Goal: Information Seeking & Learning: Learn about a topic

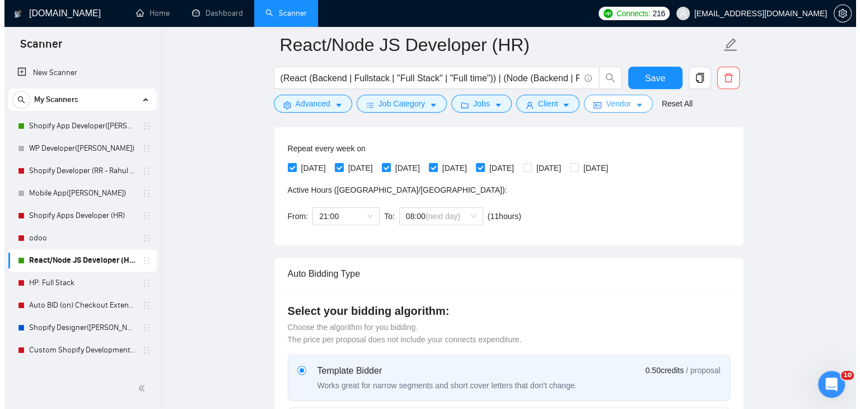
scroll to position [112, 0]
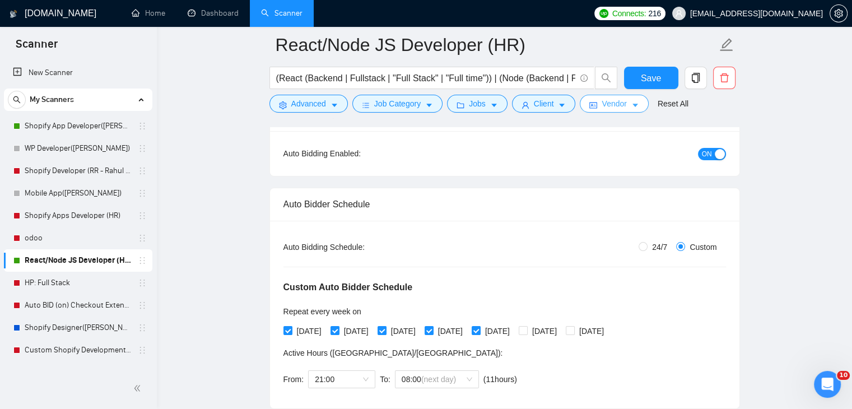
click at [620, 106] on span "Vendor" at bounding box center [614, 103] width 25 height 12
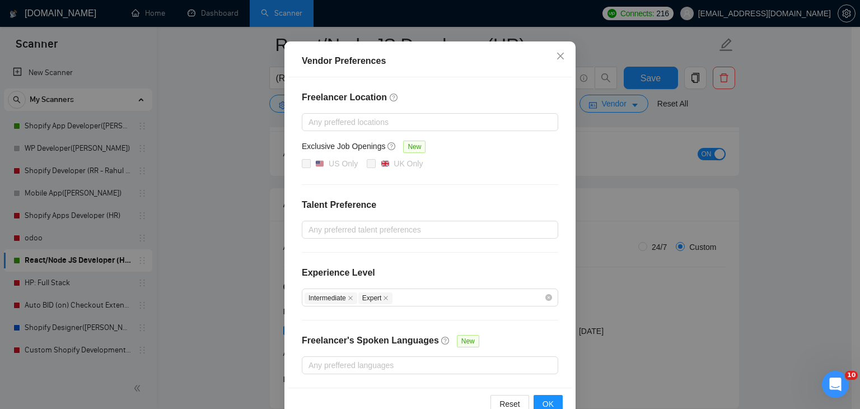
scroll to position [109, 0]
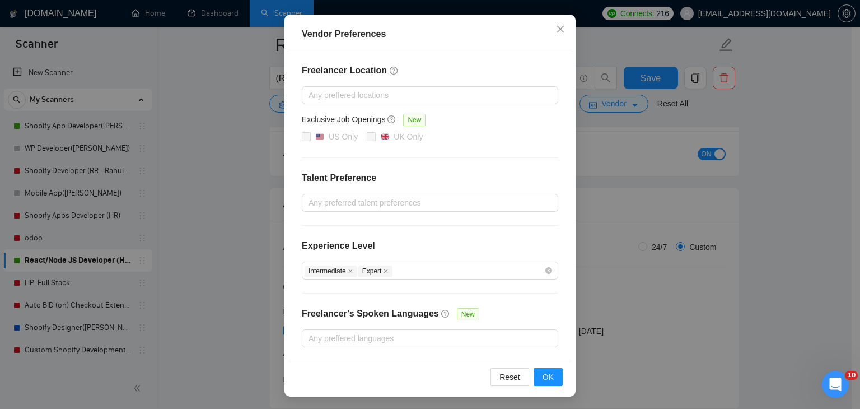
click at [365, 83] on div "Freelancer Location Any preffered locations Exclusive Job Openings New US Only …" at bounding box center [429, 205] width 283 height 310
click at [368, 89] on div at bounding box center [425, 94] width 240 height 13
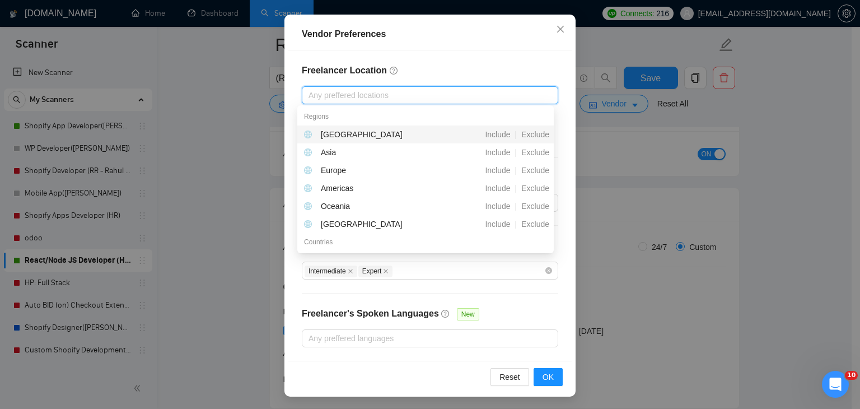
drag, startPoint x: 473, startPoint y: 58, endPoint x: 483, endPoint y: 57, distance: 10.8
click at [475, 58] on div "Freelancer Location Any preffered locations Exclusive Job Openings New US Only …" at bounding box center [429, 205] width 283 height 310
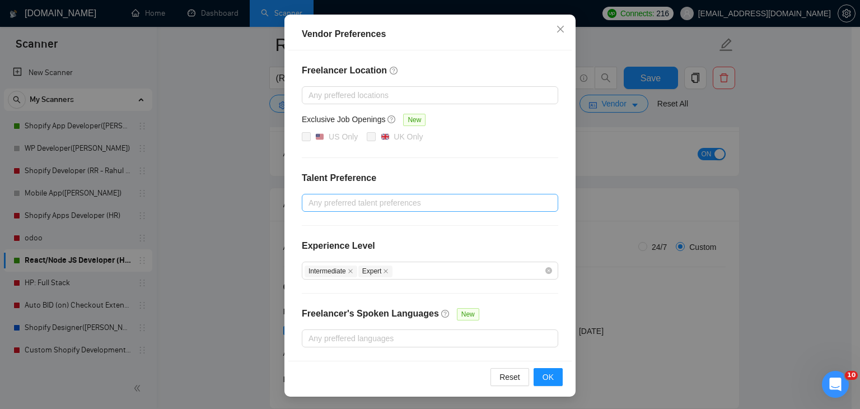
click at [468, 202] on div at bounding box center [425, 202] width 240 height 13
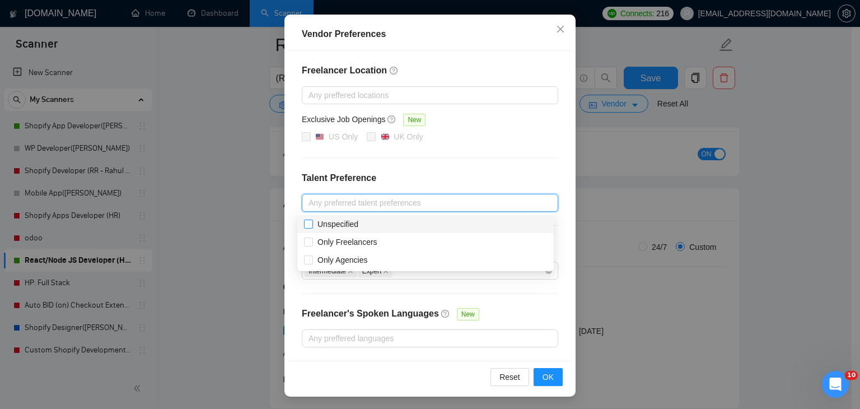
click at [307, 226] on input "Unspecified" at bounding box center [308, 224] width 8 height 8
checkbox input "true"
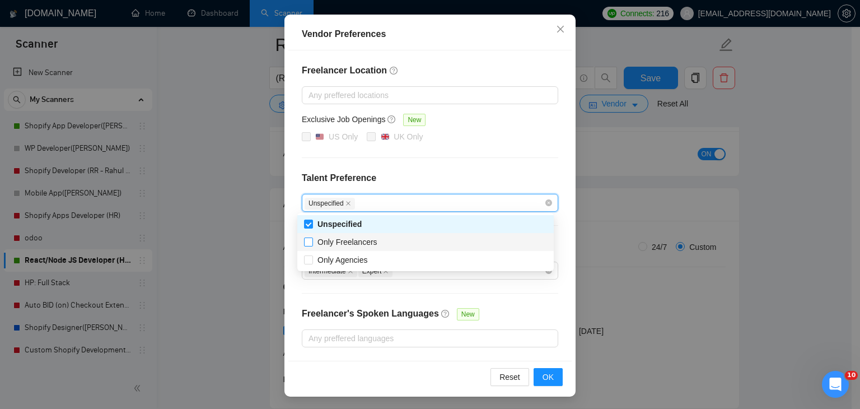
drag, startPoint x: 307, startPoint y: 240, endPoint x: 310, endPoint y: 266, distance: 26.5
click at [308, 243] on input "Only Freelancers" at bounding box center [308, 241] width 8 height 8
checkbox input "true"
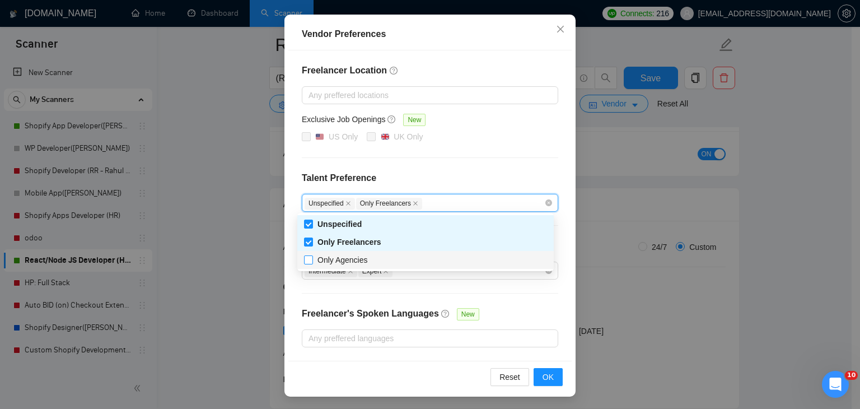
drag, startPoint x: 310, startPoint y: 266, endPoint x: 328, endPoint y: 257, distance: 19.8
click at [310, 264] on div "Only Agencies" at bounding box center [425, 260] width 257 height 18
checkbox input "true"
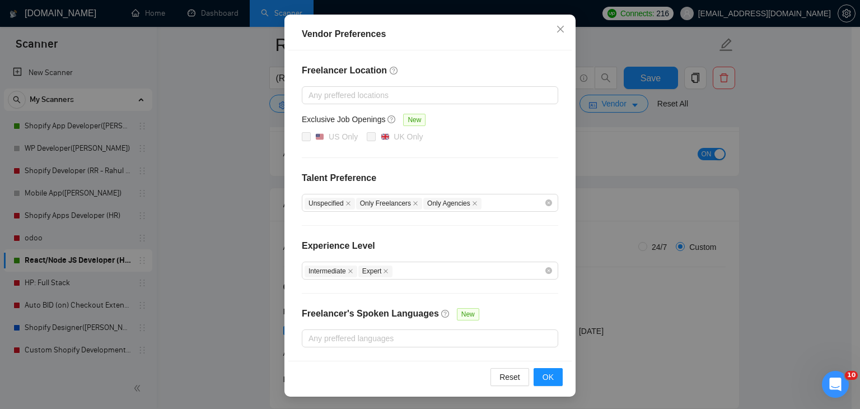
click at [538, 167] on div "Freelancer Location Any preffered locations Exclusive Job Openings New US Only …" at bounding box center [429, 205] width 283 height 310
click at [549, 372] on span "OK" at bounding box center [548, 377] width 11 height 12
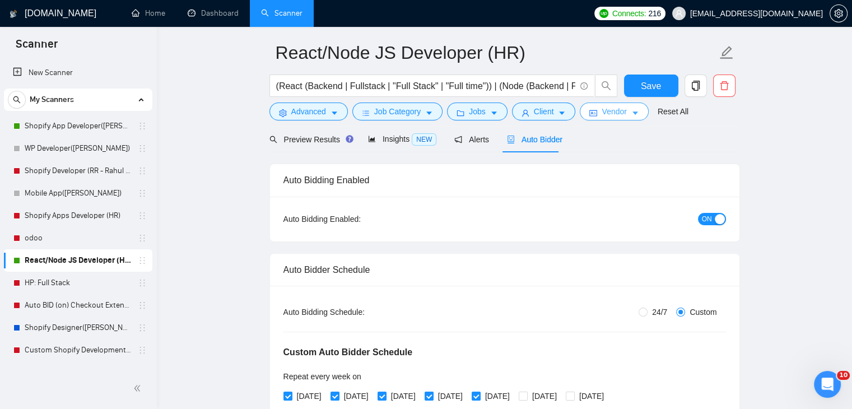
scroll to position [0, 0]
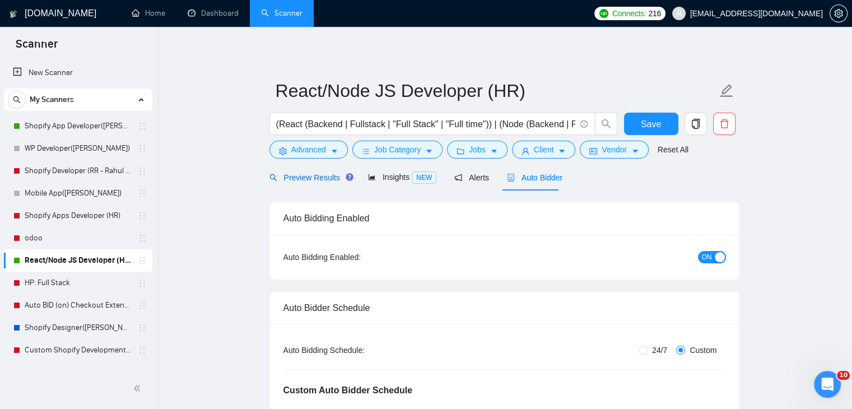
click at [304, 177] on span "Preview Results" at bounding box center [309, 177] width 81 height 9
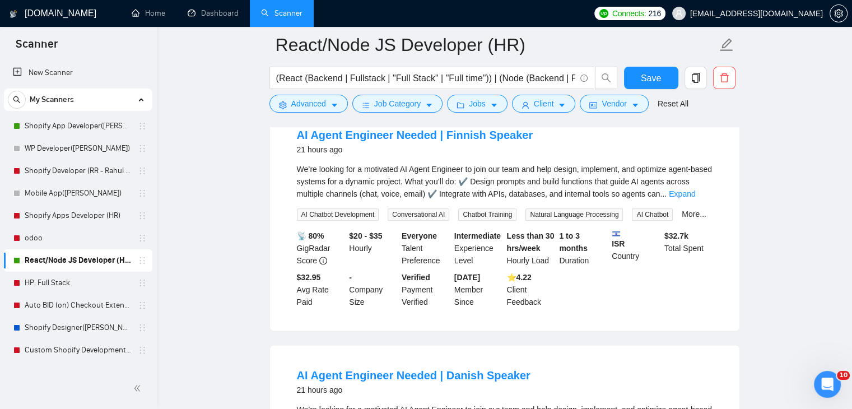
scroll to position [1344, 0]
click at [241, 99] on main "React/Node JS Developer (HR) (React (Backend | Fullstack | "Full Stack" | "Full…" at bounding box center [504, 24] width 659 height 2646
click at [695, 193] on link "Expand" at bounding box center [682, 193] width 26 height 9
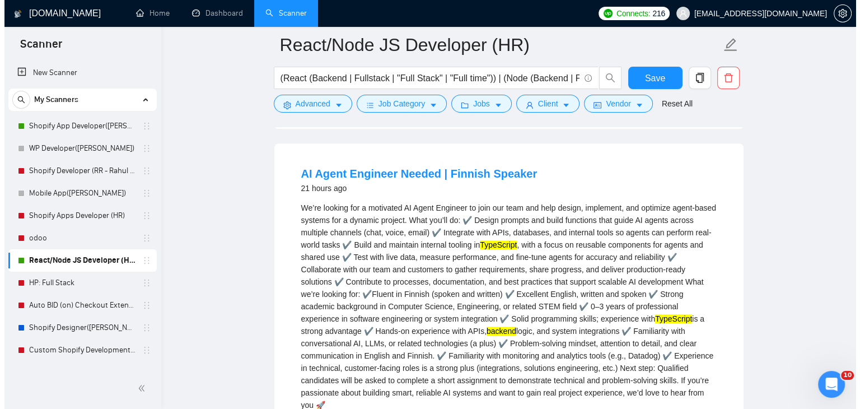
scroll to position [1288, 0]
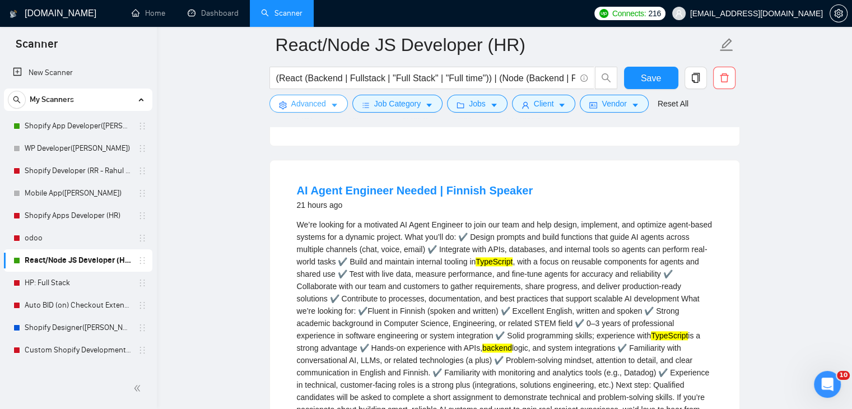
click at [323, 101] on span "Advanced" at bounding box center [308, 103] width 35 height 12
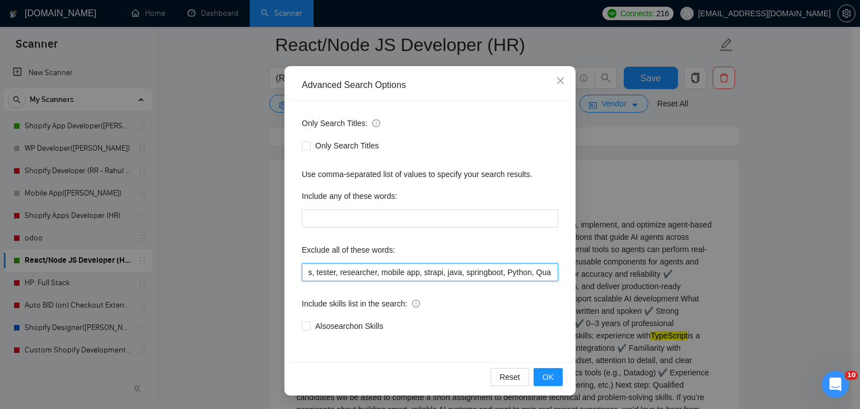
scroll to position [0, 482]
drag, startPoint x: 477, startPoint y: 271, endPoint x: 584, endPoint y: 276, distance: 106.5
click at [584, 276] on div "Advanced Search Options Only Search Titles: Only Search Titles Use comma-separa…" at bounding box center [430, 204] width 860 height 409
click at [547, 269] on input "Laravel, AG Grid, SOLANA, Flutter, Django, Native, RoR, Ruby on Rails, Angular,…" at bounding box center [430, 272] width 257 height 18
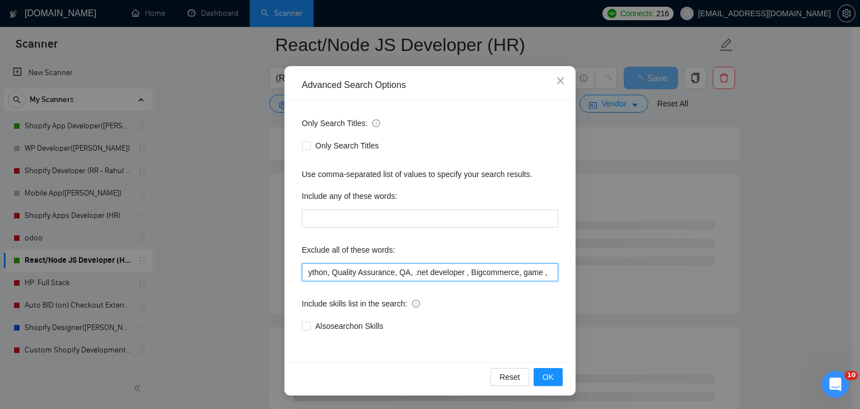
scroll to position [0, 513]
click at [522, 279] on input "Laravel, AG Grid, SOLANA, Flutter, Django, Native, RoR, Ruby on Rails, Angular,…" at bounding box center [430, 272] width 257 height 18
drag, startPoint x: 520, startPoint y: 272, endPoint x: 565, endPoint y: 277, distance: 45.6
click at [523, 272] on input "Laravel, AG Grid, SOLANA, Flutter, Django, Native, RoR, Ruby on Rails, Angular,…" at bounding box center [430, 272] width 257 height 18
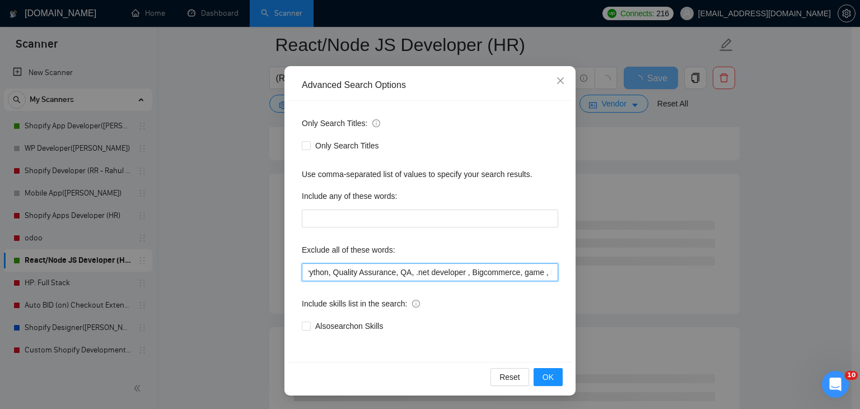
click at [517, 281] on input "Laravel, AG Grid, SOLANA, Flutter, Django, Native, RoR, Ruby on Rails, Angular,…" at bounding box center [430, 272] width 257 height 18
click at [518, 272] on input "Laravel, AG Grid, SOLANA, Flutter, Django, Native, RoR, Ruby on Rails, Angular,…" at bounding box center [430, 272] width 257 height 18
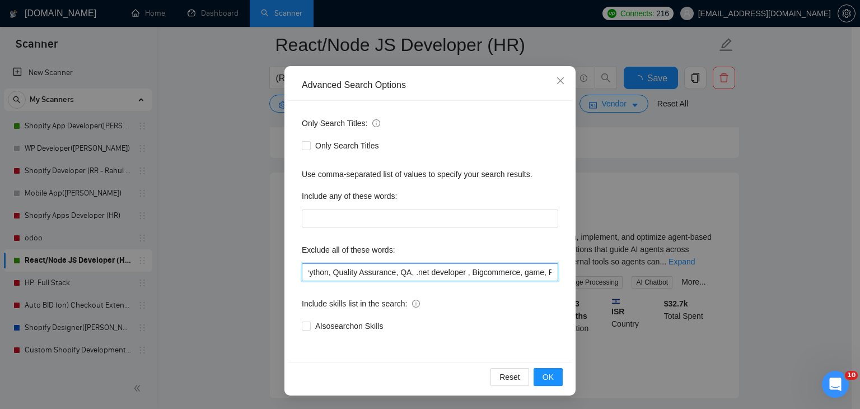
scroll to position [0, 509]
click at [547, 367] on div "Reset OK" at bounding box center [429, 377] width 283 height 30
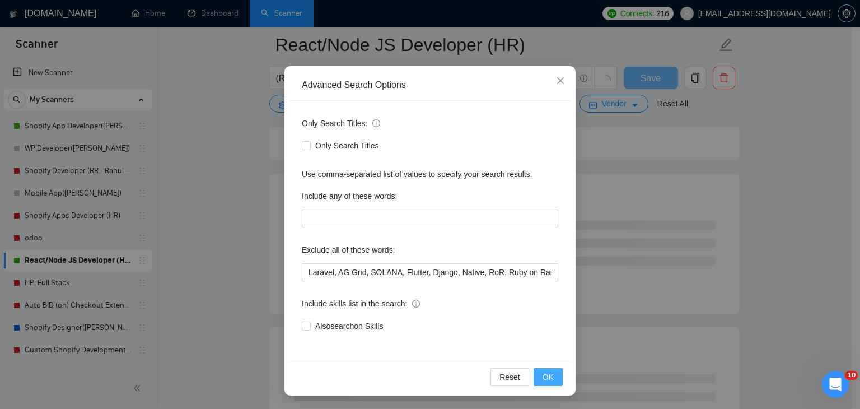
click at [549, 375] on span "OK" at bounding box center [548, 377] width 11 height 12
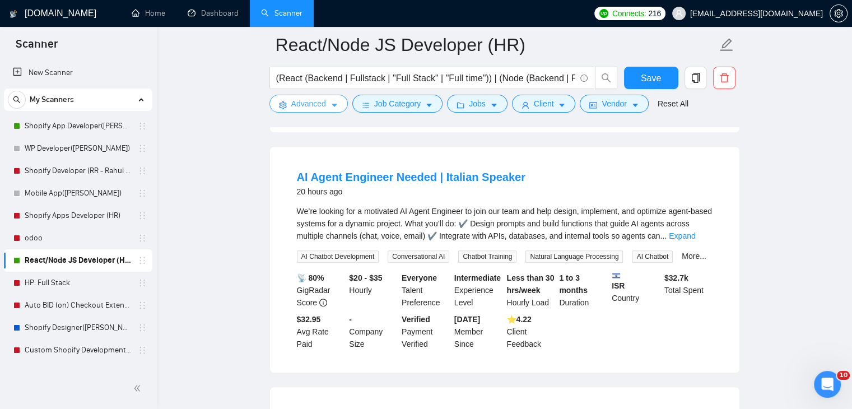
scroll to position [1064, 0]
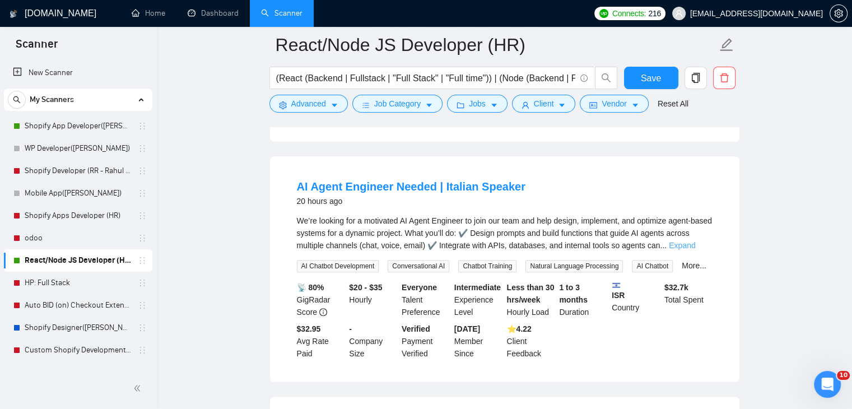
click at [695, 241] on link "Expand" at bounding box center [682, 245] width 26 height 9
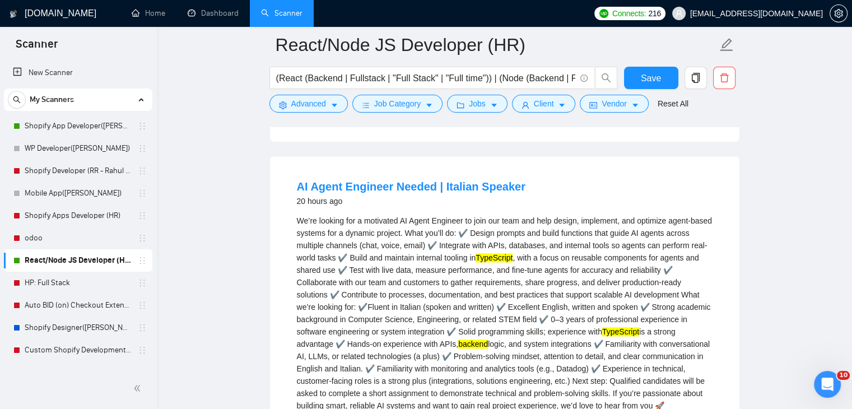
click at [607, 257] on div "We’re looking for a motivated AI Agent Engineer to join our team and help desig…" at bounding box center [505, 313] width 416 height 197
drag, startPoint x: 539, startPoint y: 169, endPoint x: 441, endPoint y: 166, distance: 98.0
click at [441, 179] on div "AI Agent Engineer Needed | Italian Speaker 20 hours ago" at bounding box center [505, 193] width 416 height 29
copy link "[DEMOGRAPHIC_DATA] Speaker"
drag, startPoint x: 324, startPoint y: 104, endPoint x: 351, endPoint y: 107, distance: 27.6
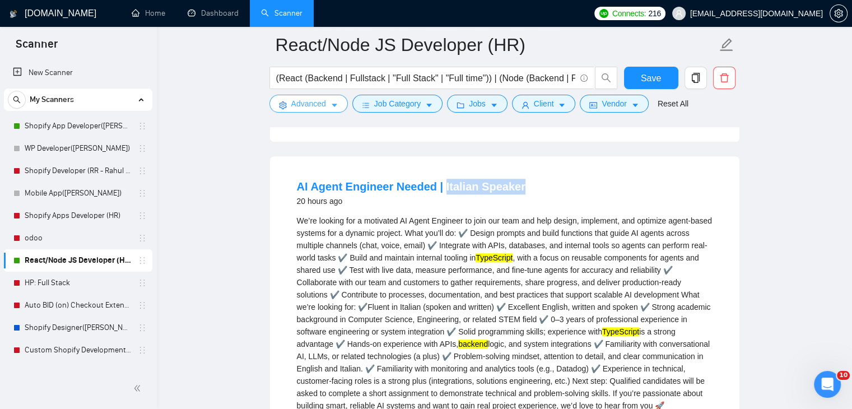
click at [323, 104] on span "Advanced" at bounding box center [308, 103] width 35 height 12
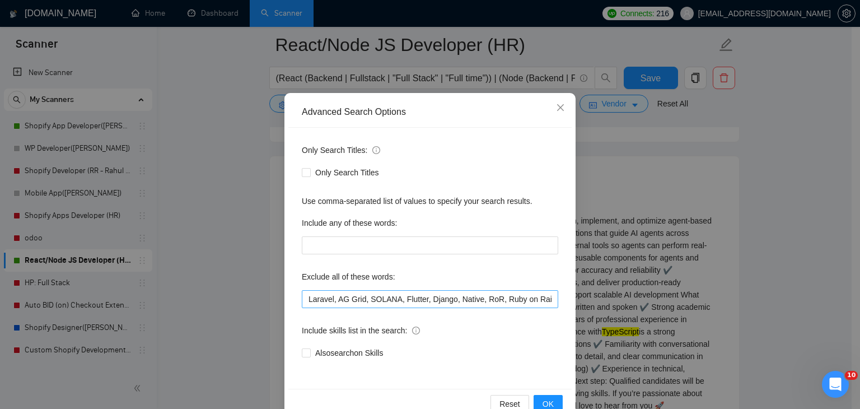
scroll to position [57, 0]
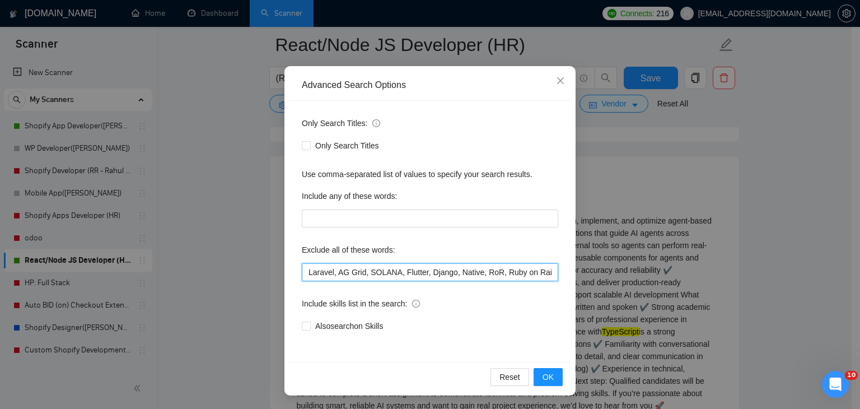
click at [462, 264] on input "Laravel, AG Grid, SOLANA, Flutter, Django, Native, RoR, Ruby on Rails, Angular,…" at bounding box center [430, 272] width 257 height 18
drag, startPoint x: 497, startPoint y: 270, endPoint x: 562, endPoint y: 273, distance: 64.5
click at [580, 272] on div "Advanced Search Options Only Search Titles: Only Search Titles Use comma-separa…" at bounding box center [430, 204] width 860 height 409
click at [546, 272] on input "Laravel, AG Grid, SOLANA, Flutter, Django, Native, RoR, Ruby on Rails, Angular,…" at bounding box center [430, 272] width 257 height 18
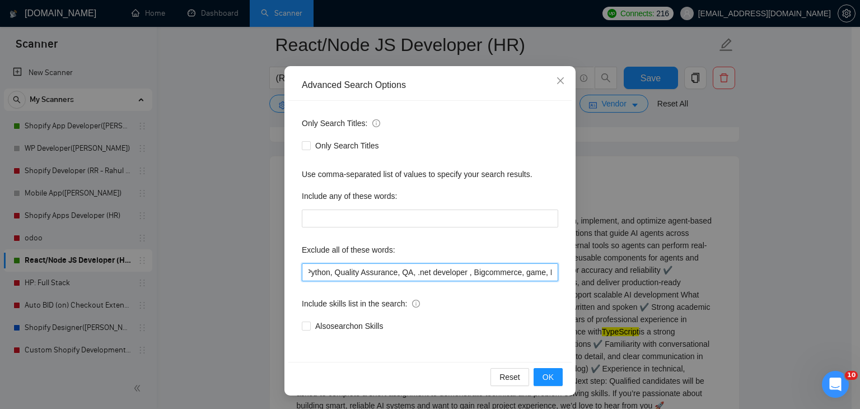
scroll to position [0, 513]
paste input "[DEMOGRAPHIC_DATA] Speaker"
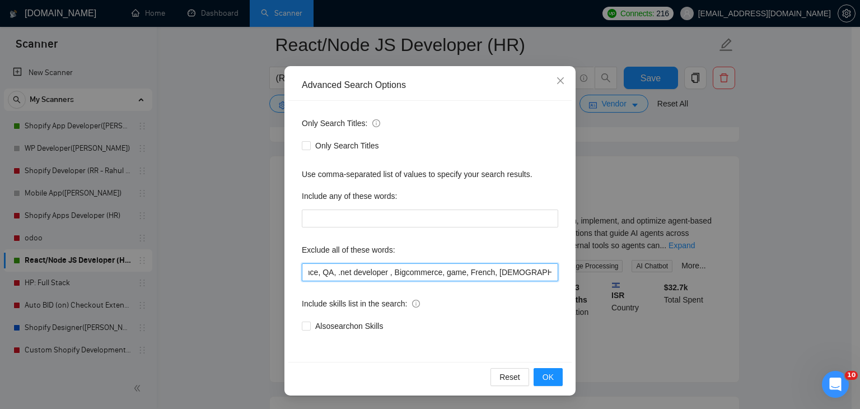
scroll to position [0, 592]
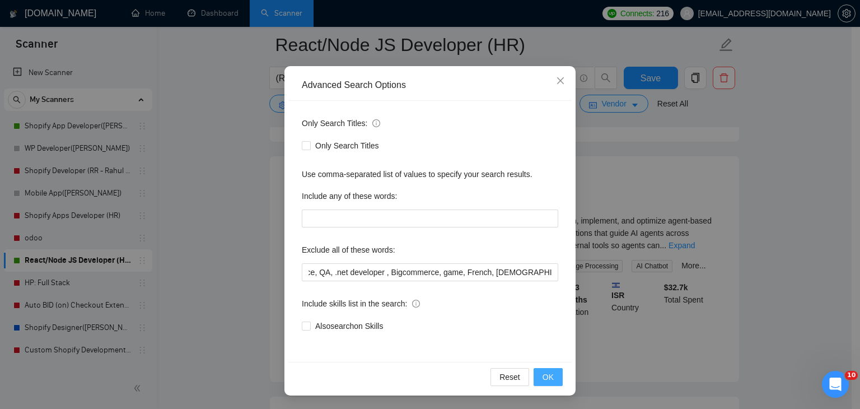
click at [545, 379] on span "OK" at bounding box center [548, 377] width 11 height 12
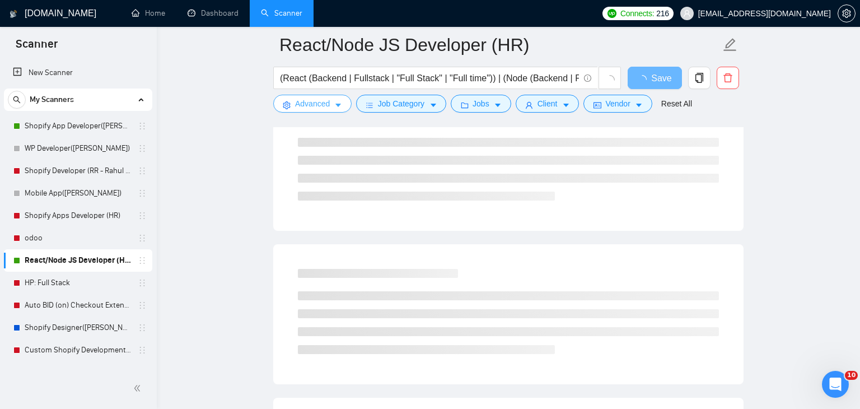
scroll to position [0, 0]
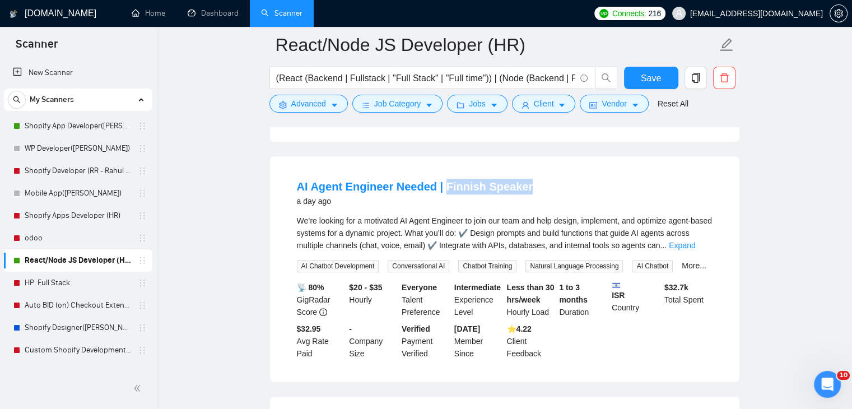
drag, startPoint x: 535, startPoint y: 169, endPoint x: 440, endPoint y: 160, distance: 95.1
click at [440, 170] on li "AI Agent Engineer Needed | Finnish Speaker a day ago We’re looking for a motiva…" at bounding box center [504, 269] width 442 height 199
copy link "Finnish Speaker"
click at [326, 104] on button "Advanced" at bounding box center [308, 104] width 78 height 18
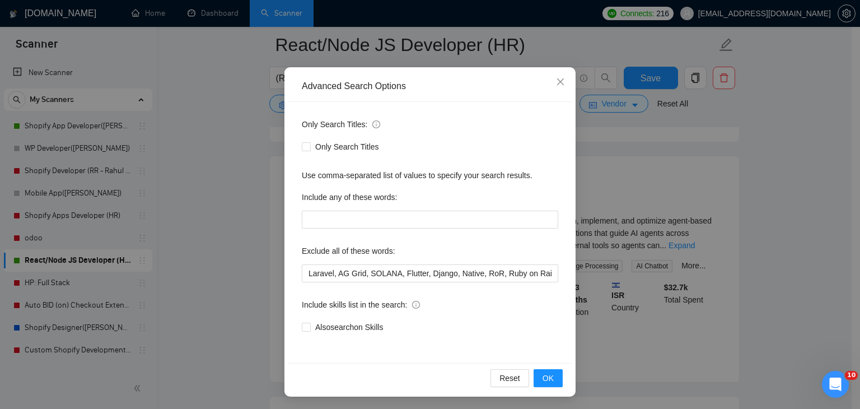
scroll to position [57, 0]
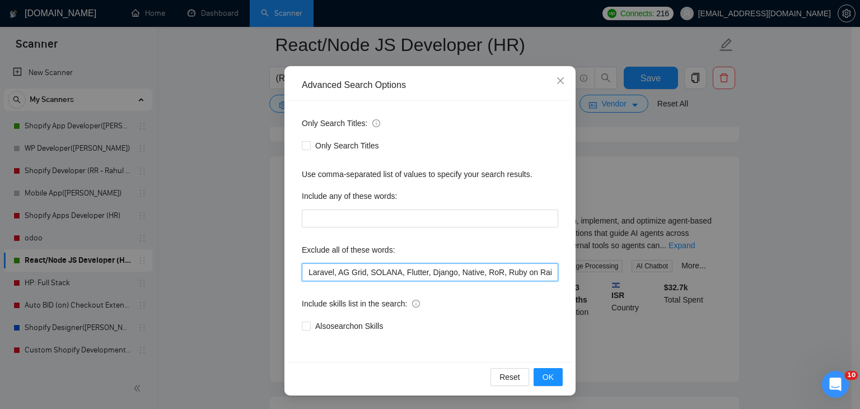
click at [497, 273] on input "Laravel, AG Grid, SOLANA, Flutter, Django, Native, RoR, Ruby on Rails, Angular,…" at bounding box center [430, 272] width 257 height 18
drag, startPoint x: 513, startPoint y: 273, endPoint x: 673, endPoint y: 294, distance: 161.0
click at [673, 294] on div "Advanced Search Options Only Search Titles: Only Search Titles Use comma-separa…" at bounding box center [430, 204] width 860 height 409
click at [547, 273] on input "Laravel, AG Grid, SOLANA, Flutter, Django, Native, RoR, Ruby on Rails, Angular,…" at bounding box center [430, 272] width 257 height 18
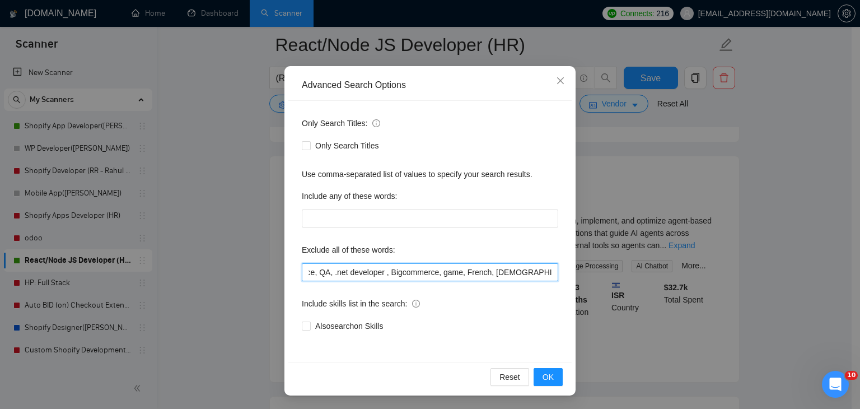
click at [533, 269] on input "Laravel, AG Grid, SOLANA, Flutter, Django, Native, RoR, Ruby on Rails, Angular,…" at bounding box center [430, 272] width 257 height 18
click at [548, 272] on input "Laravel, AG Grid, SOLANA, Flutter, Django, Native, RoR, Ruby on Rails, Angular,…" at bounding box center [430, 272] width 257 height 18
paste input "Finnish Speaker"
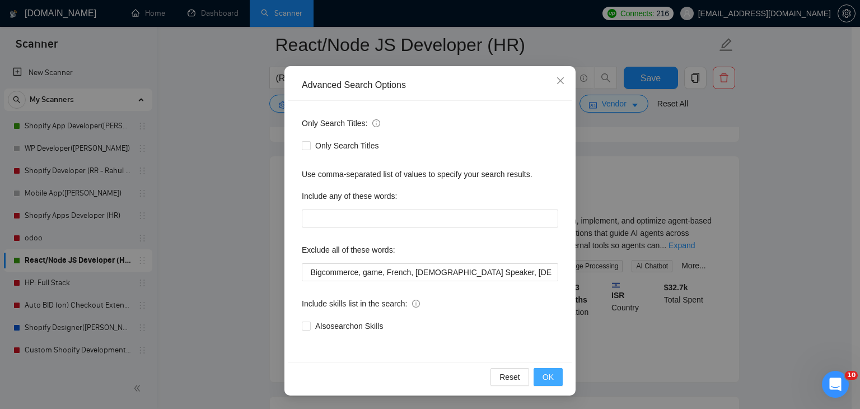
scroll to position [0, 0]
click at [550, 377] on button "OK" at bounding box center [548, 377] width 29 height 18
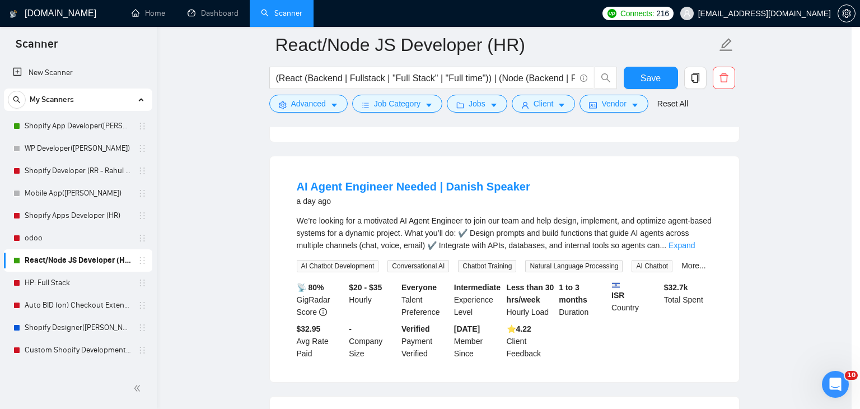
scroll to position [1, 0]
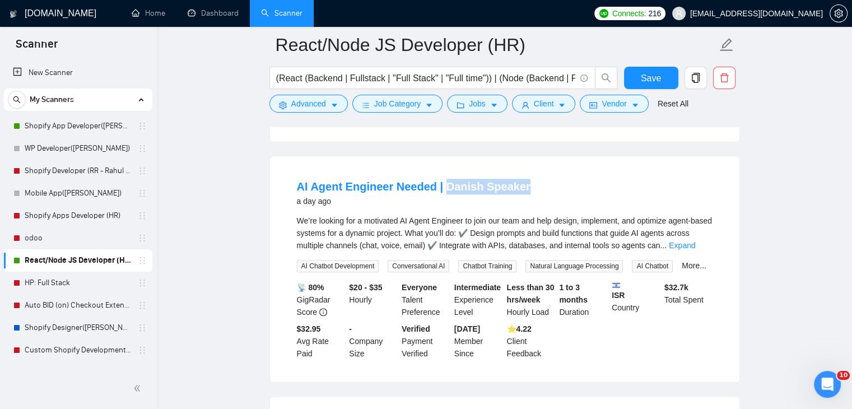
drag, startPoint x: 519, startPoint y: 165, endPoint x: 444, endPoint y: 159, distance: 75.9
click at [444, 170] on li "AI Agent Engineer Needed | Danish Speaker a day ago We’re looking for a motivat…" at bounding box center [504, 269] width 442 height 199
copy link "Danish Speaker"
click at [319, 103] on span "Advanced" at bounding box center [308, 103] width 35 height 12
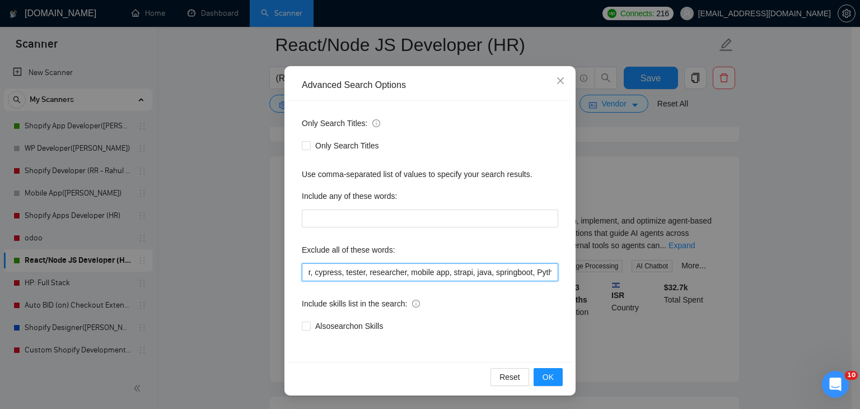
scroll to position [0, 673]
drag, startPoint x: 455, startPoint y: 271, endPoint x: 668, endPoint y: 263, distance: 212.4
click at [668, 263] on div "Advanced Search Options Only Search Titles: Only Search Titles Use comma-separa…" at bounding box center [430, 204] width 860 height 409
click at [549, 272] on input "Laravel, AG Grid, SOLANA, Flutter, Django, Native, RoR, Ruby on Rails, Angular,…" at bounding box center [430, 272] width 257 height 18
paste input "Danish Speaker"
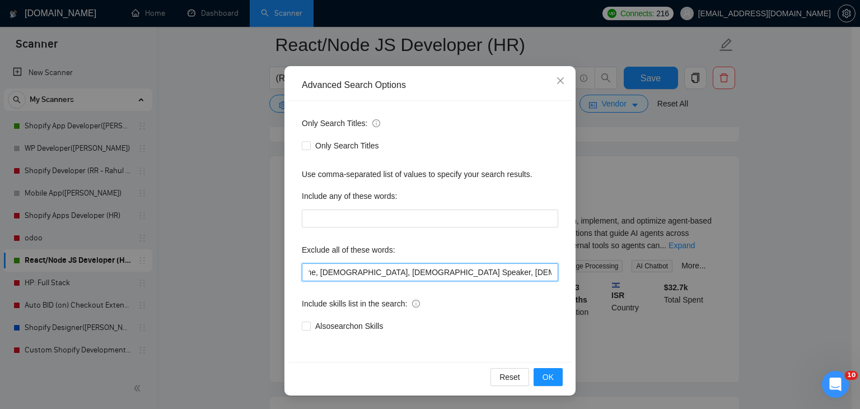
scroll to position [0, 757]
click at [390, 271] on input "Laravel, AG Grid, SOLANA, Flutter, Django, Native, RoR, Ruby on Rails, Angular,…" at bounding box center [430, 272] width 257 height 18
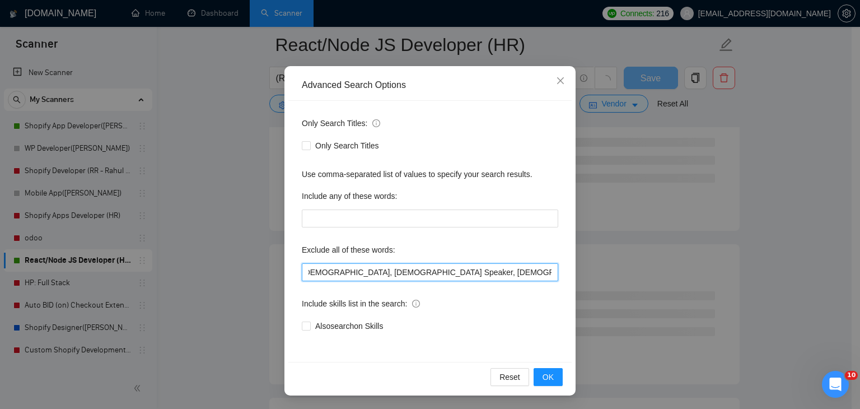
click at [391, 272] on input "Laravel, AG Grid, SOLANA, Flutter, Django, Native, RoR, Ruby on Rails, Angular,…" at bounding box center [430, 272] width 257 height 18
click at [451, 269] on input "Laravel, AG Grid, SOLANA, Flutter, Django, Native, RoR, Ruby on Rails, Angular,…" at bounding box center [430, 272] width 257 height 18
paste input "F"
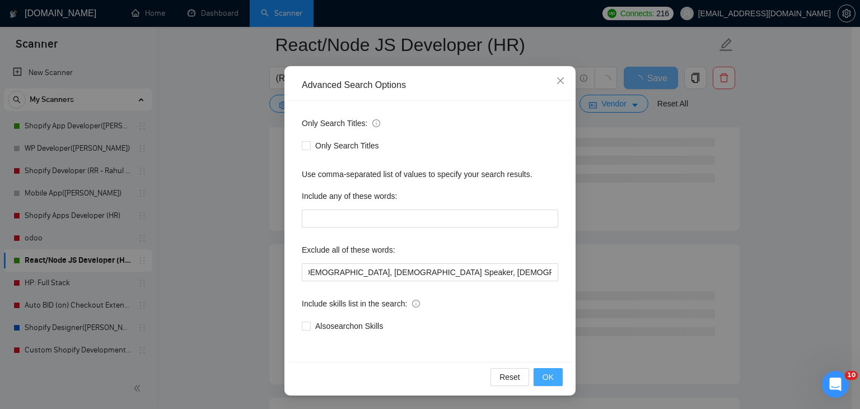
scroll to position [0, 0]
click at [544, 371] on span "OK" at bounding box center [548, 377] width 11 height 12
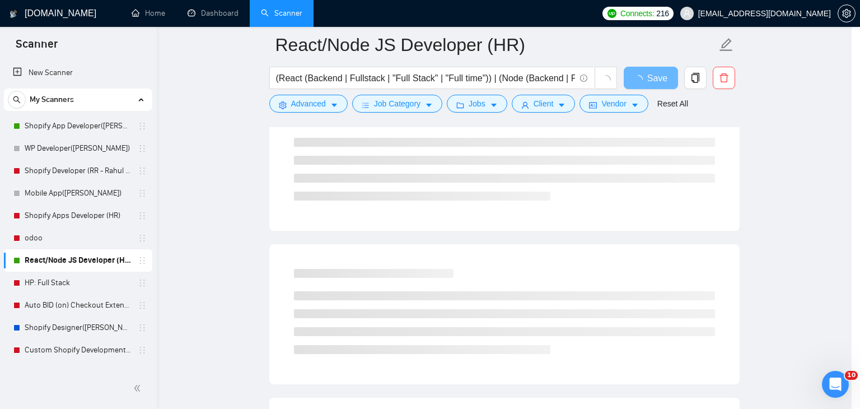
scroll to position [1, 0]
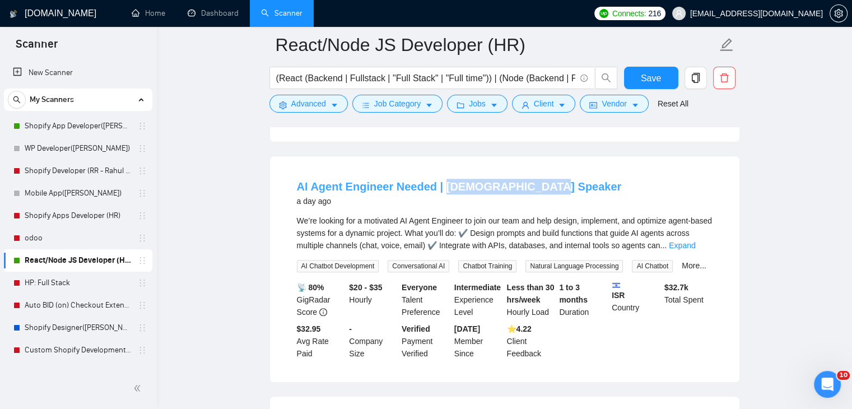
drag, startPoint x: 566, startPoint y: 168, endPoint x: 441, endPoint y: 168, distance: 124.3
click at [441, 179] on div "AI Agent Engineer Needed | Norwegian Speaker a day ago" at bounding box center [505, 193] width 416 height 29
copy link "[DEMOGRAPHIC_DATA] Speaker"
click at [303, 106] on span "Advanced" at bounding box center [308, 103] width 35 height 12
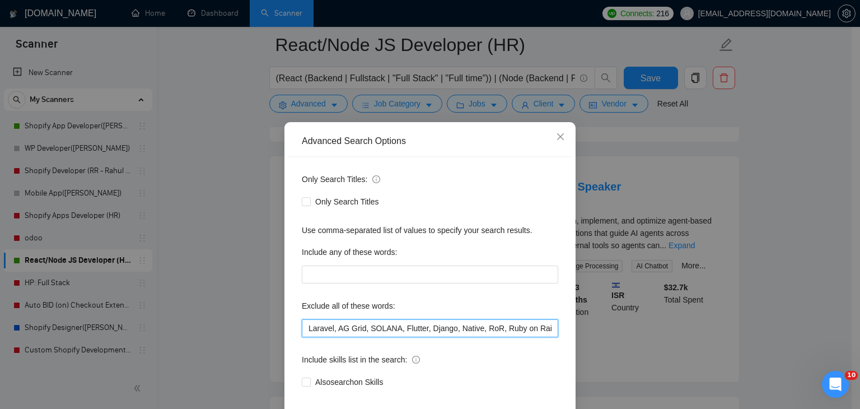
scroll to position [0, 759]
drag, startPoint x: 505, startPoint y: 332, endPoint x: 585, endPoint y: 337, distance: 80.2
click at [668, 338] on div "Advanced Search Options Only Search Titles: Only Search Titles Use comma-separa…" at bounding box center [430, 204] width 860 height 409
click at [543, 328] on input "Laravel, AG Grid, SOLANA, Flutter, Django, Native, RoR, Ruby on Rails, Angular,…" at bounding box center [430, 328] width 257 height 18
drag, startPoint x: 549, startPoint y: 328, endPoint x: 572, endPoint y: 335, distance: 23.6
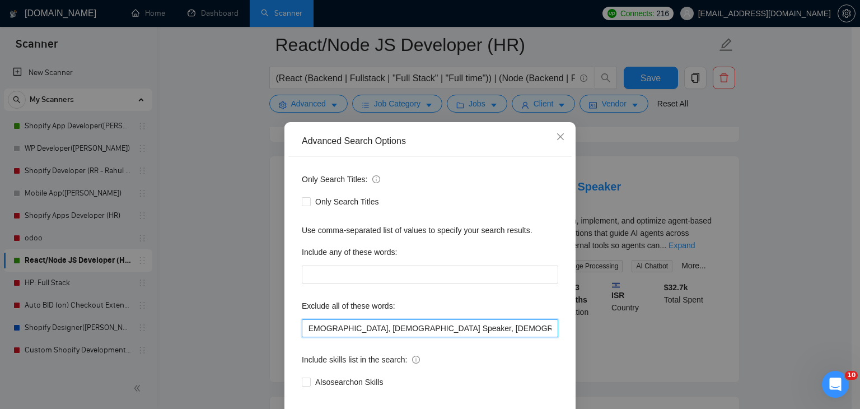
click at [549, 328] on input "Laravel, AG Grid, SOLANA, Flutter, Django, Native, RoR, Ruby on Rails, Angular,…" at bounding box center [430, 328] width 257 height 18
paste input "[DEMOGRAPHIC_DATA] Speaker"
click at [528, 327] on input "Laravel, AG Grid, SOLANA, Flutter, Django, Native, RoR, Ruby on Rails, Angular,…" at bounding box center [430, 328] width 257 height 18
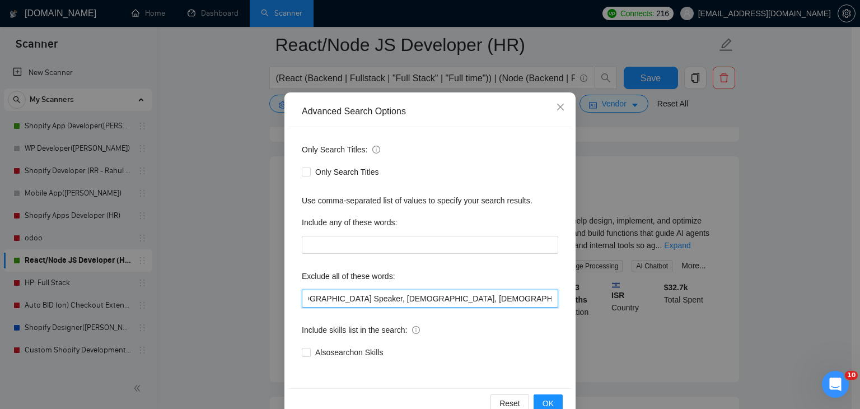
scroll to position [57, 0]
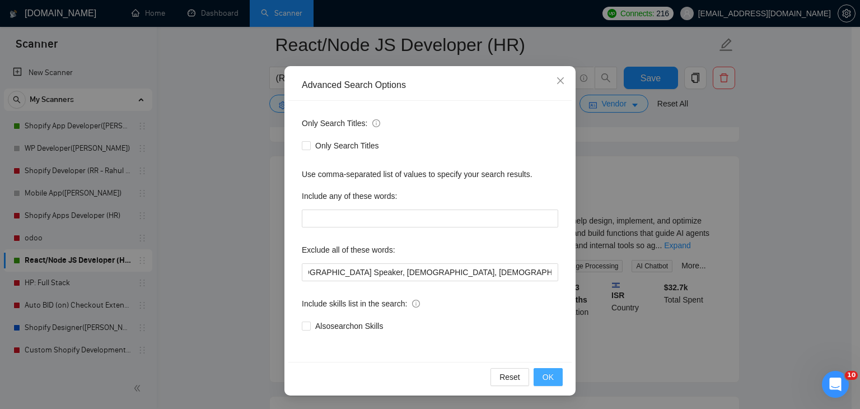
click at [544, 379] on span "OK" at bounding box center [548, 377] width 11 height 12
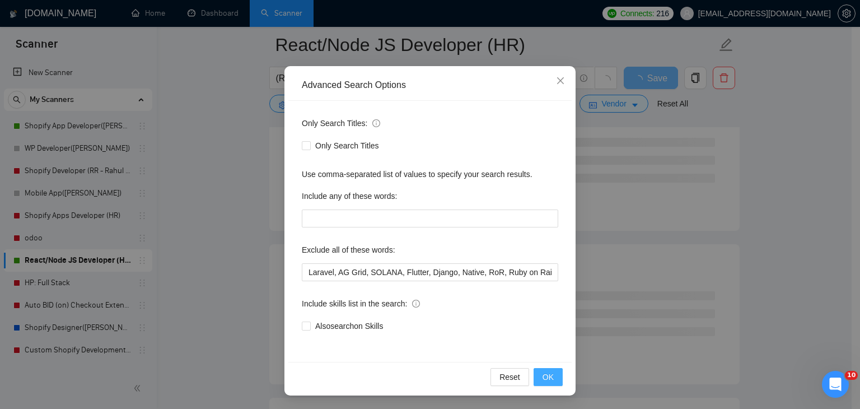
scroll to position [1, 0]
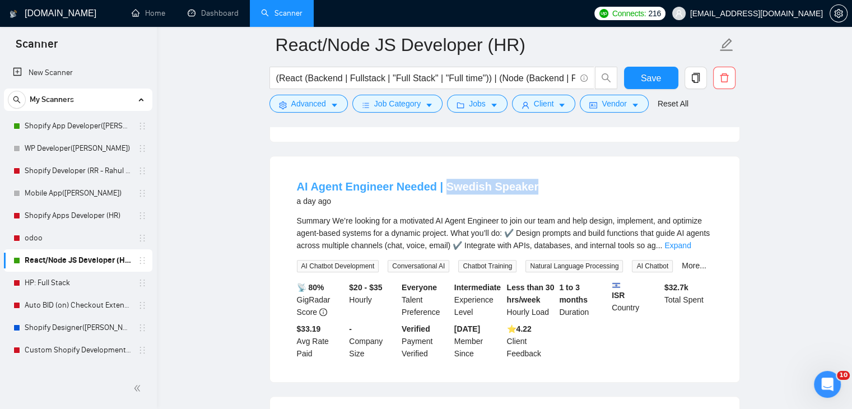
drag, startPoint x: 553, startPoint y: 166, endPoint x: 441, endPoint y: 163, distance: 112.1
click at [441, 179] on div "AI Agent Engineer Needed | Swedish Speaker a day ago" at bounding box center [505, 193] width 416 height 29
copy link "Swedish Speaker"
click at [308, 104] on span "Advanced" at bounding box center [308, 103] width 35 height 12
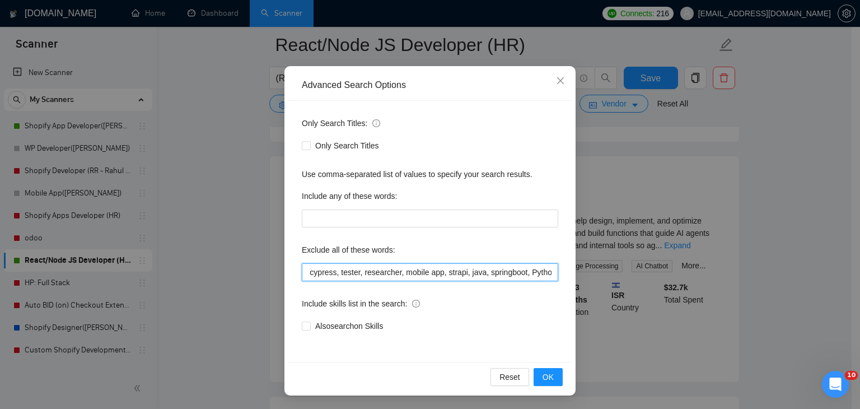
scroll to position [0, 804]
drag, startPoint x: 482, startPoint y: 271, endPoint x: 630, endPoint y: 282, distance: 148.9
click at [630, 282] on div "Advanced Search Options Only Search Titles: Only Search Titles Use comma-separa…" at bounding box center [430, 204] width 860 height 409
click at [549, 274] on input "Laravel, AG Grid, SOLANA, Flutter, Django, Native, RoR, Ruby on Rails, Angular,…" at bounding box center [430, 272] width 257 height 18
click at [535, 272] on input "Laravel, AG Grid, SOLANA, Flutter, Django, Native, RoR, Ruby on Rails, Angular,…" at bounding box center [430, 272] width 257 height 18
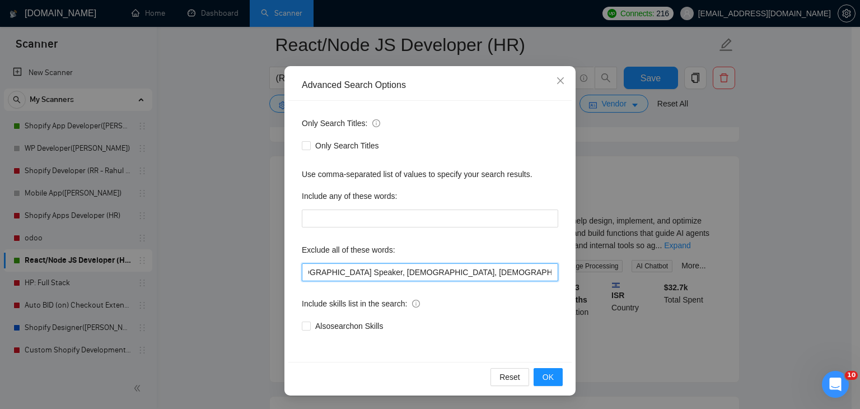
click at [546, 273] on input "Laravel, AG Grid, SOLANA, Flutter, Django, Native, RoR, Ruby on Rails, Angular,…" at bounding box center [430, 272] width 257 height 18
click at [501, 274] on input "Laravel, AG Grid, SOLANA, Flutter, Django, Native, RoR, Ruby on Rails, Angular,…" at bounding box center [430, 272] width 257 height 18
click at [548, 270] on input "Laravel, AG Grid, SOLANA, Flutter, Django, Native, RoR, Ruby on Rails, Angular,…" at bounding box center [430, 272] width 257 height 18
paste input "Swedish Speaker"
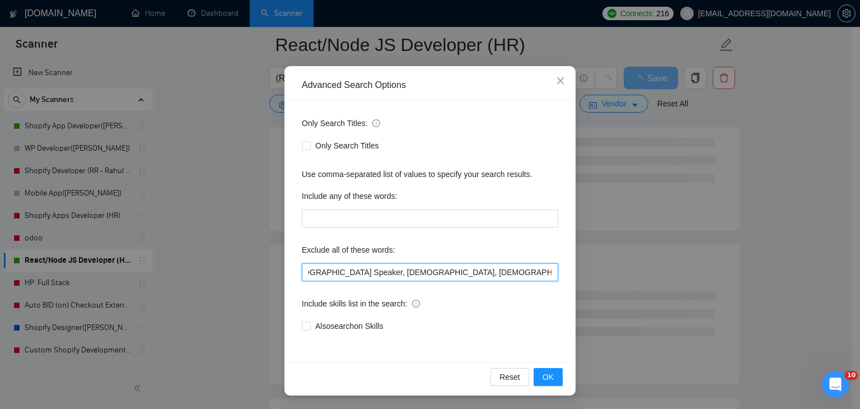
paste input "Swedish Speaker"
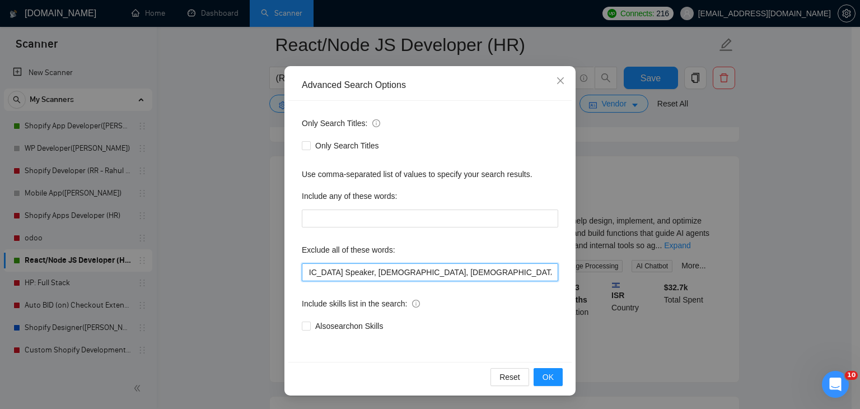
scroll to position [0, 834]
type input "Laravel, AG Grid, SOLANA, Flutter, Django, Native, RoR, Ruby on Rails, Angular,…"
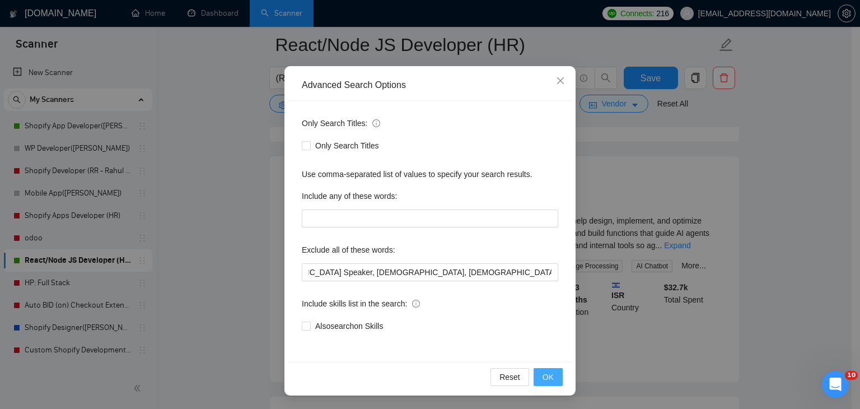
scroll to position [0, 0]
click at [544, 373] on span "OK" at bounding box center [548, 377] width 11 height 12
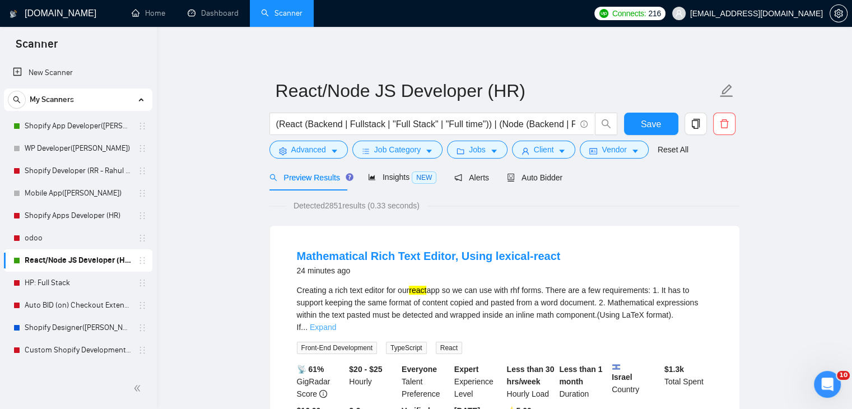
click at [336, 323] on link "Expand" at bounding box center [323, 327] width 26 height 9
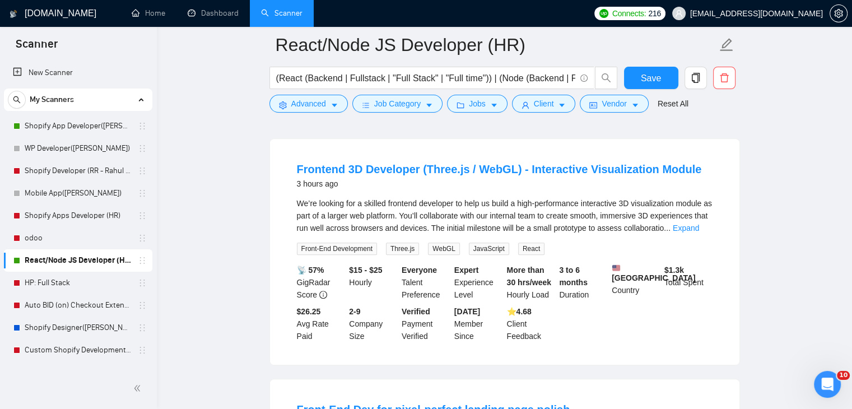
scroll to position [448, 0]
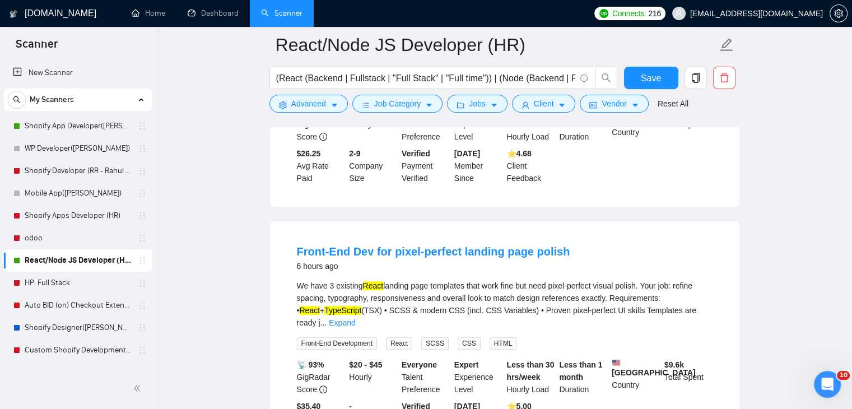
scroll to position [672, 0]
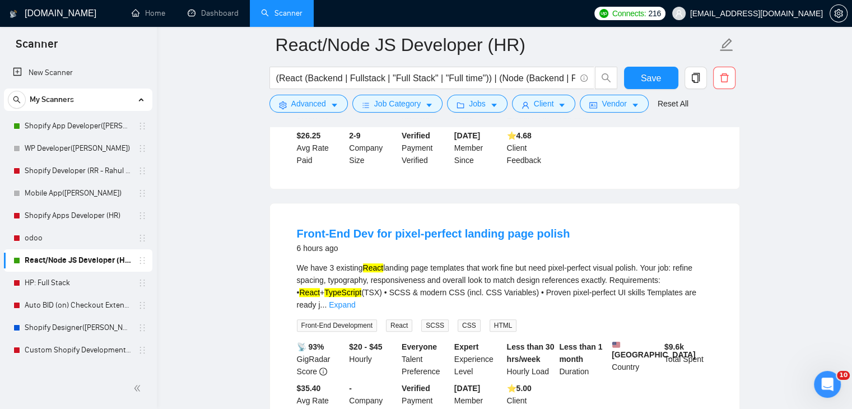
click at [355, 300] on link "Expand" at bounding box center [342, 304] width 26 height 9
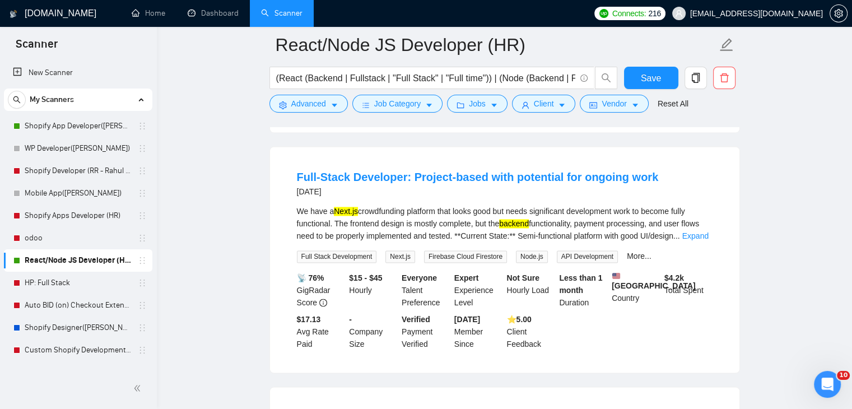
scroll to position [1792, 0]
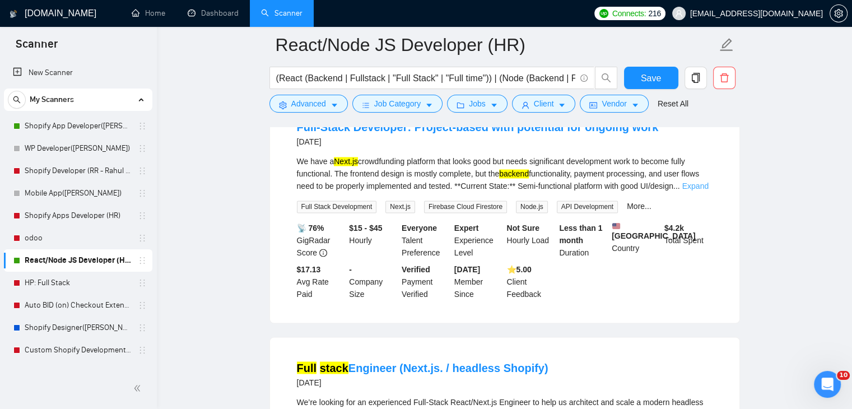
click at [702, 181] on link "Expand" at bounding box center [695, 185] width 26 height 9
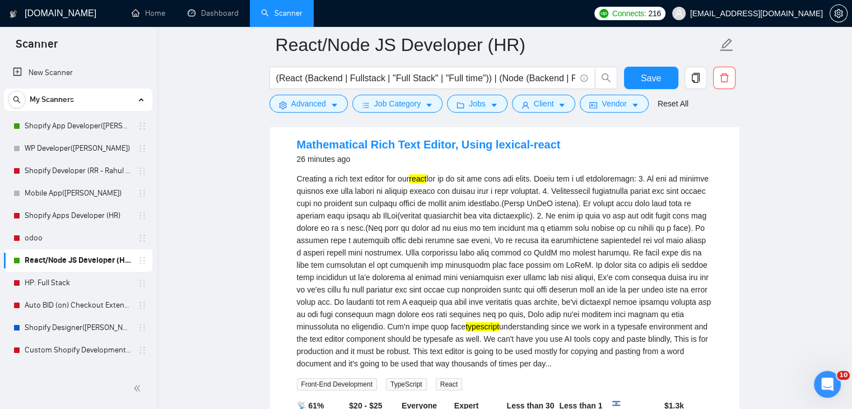
scroll to position [0, 0]
